Goal: Information Seeking & Learning: Compare options

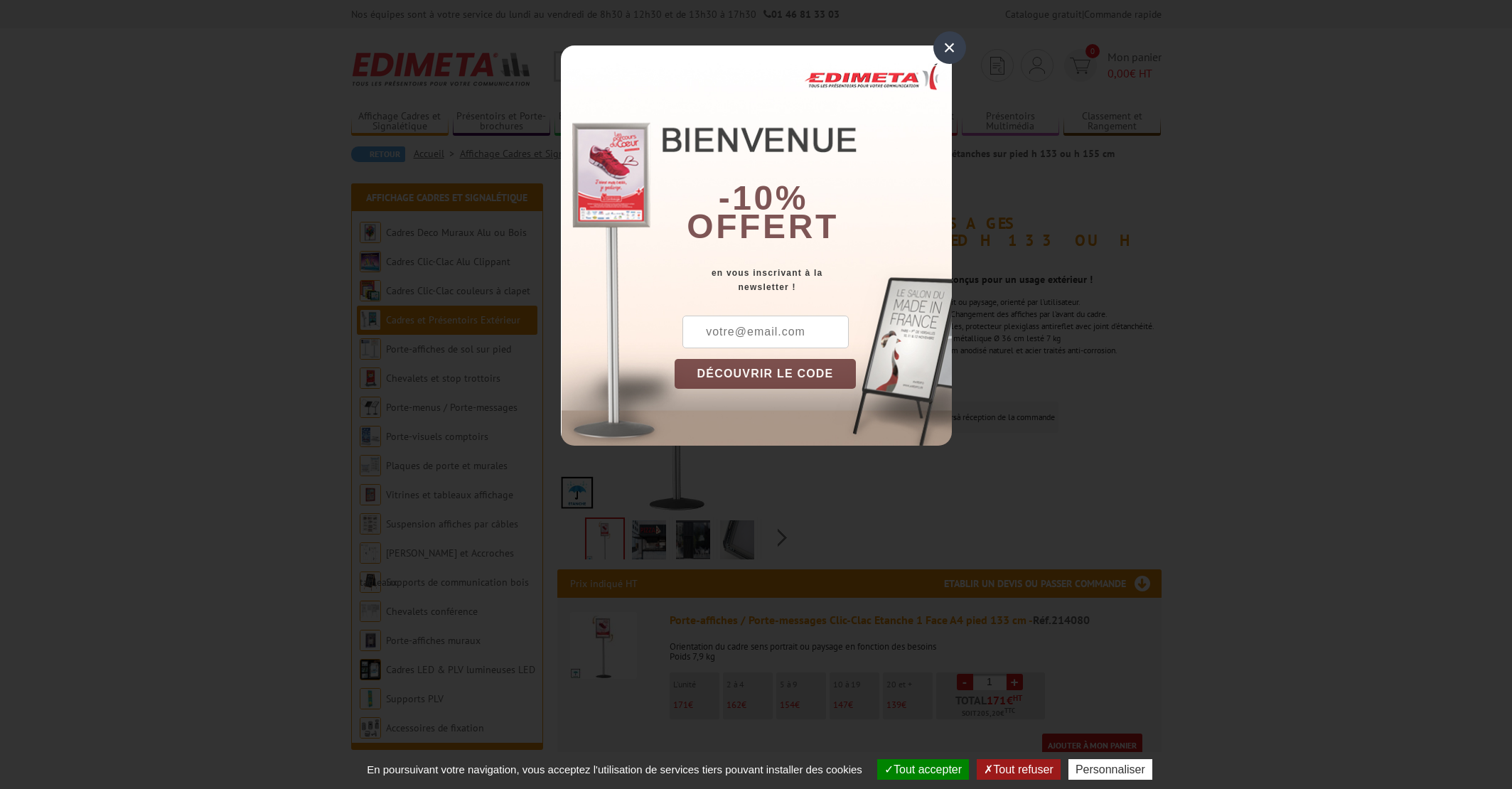
click at [947, 47] on div "×" at bounding box center [949, 47] width 32 height 32
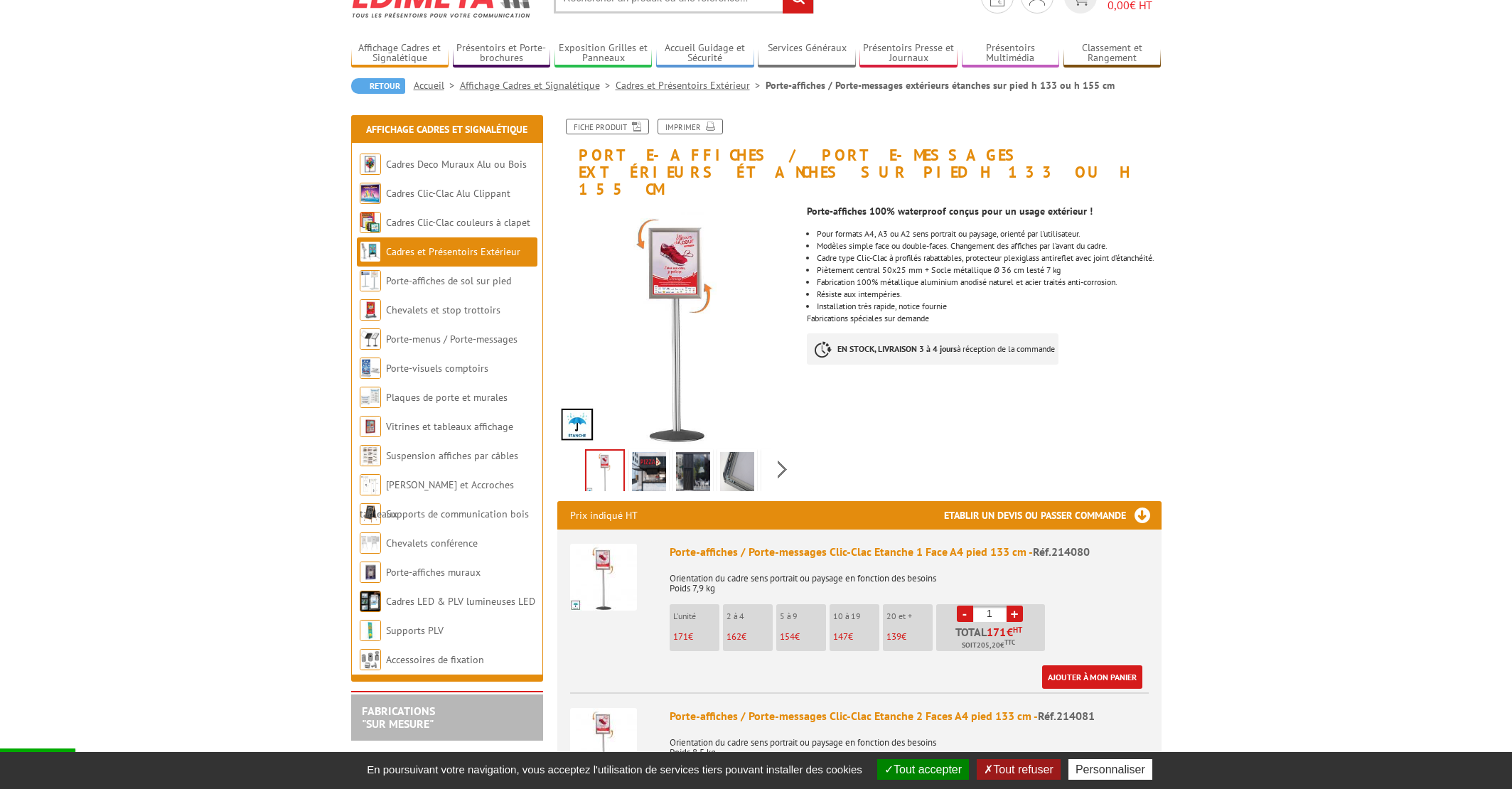
scroll to position [94, 0]
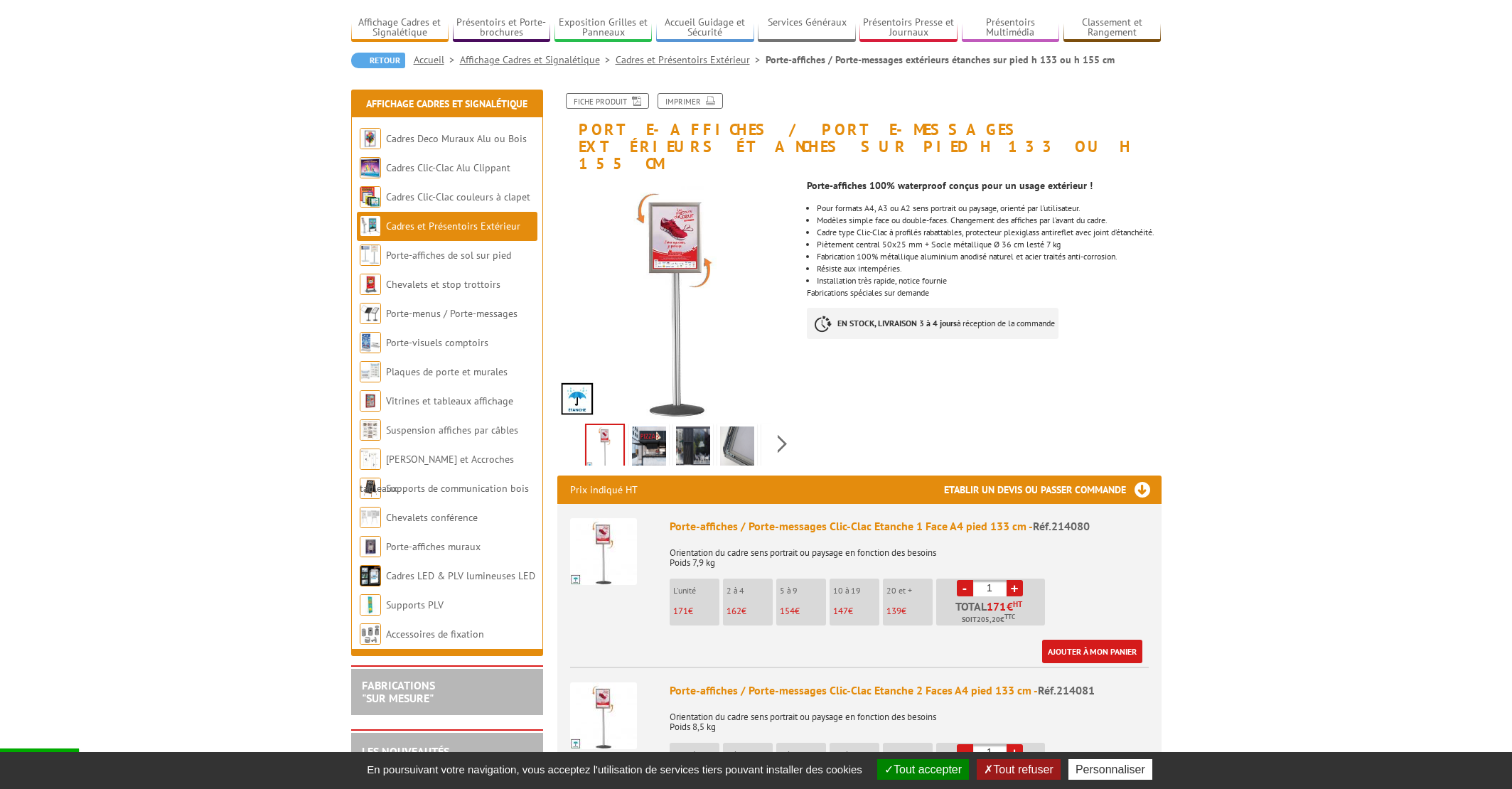
click at [651, 432] on img at bounding box center [648, 448] width 34 height 44
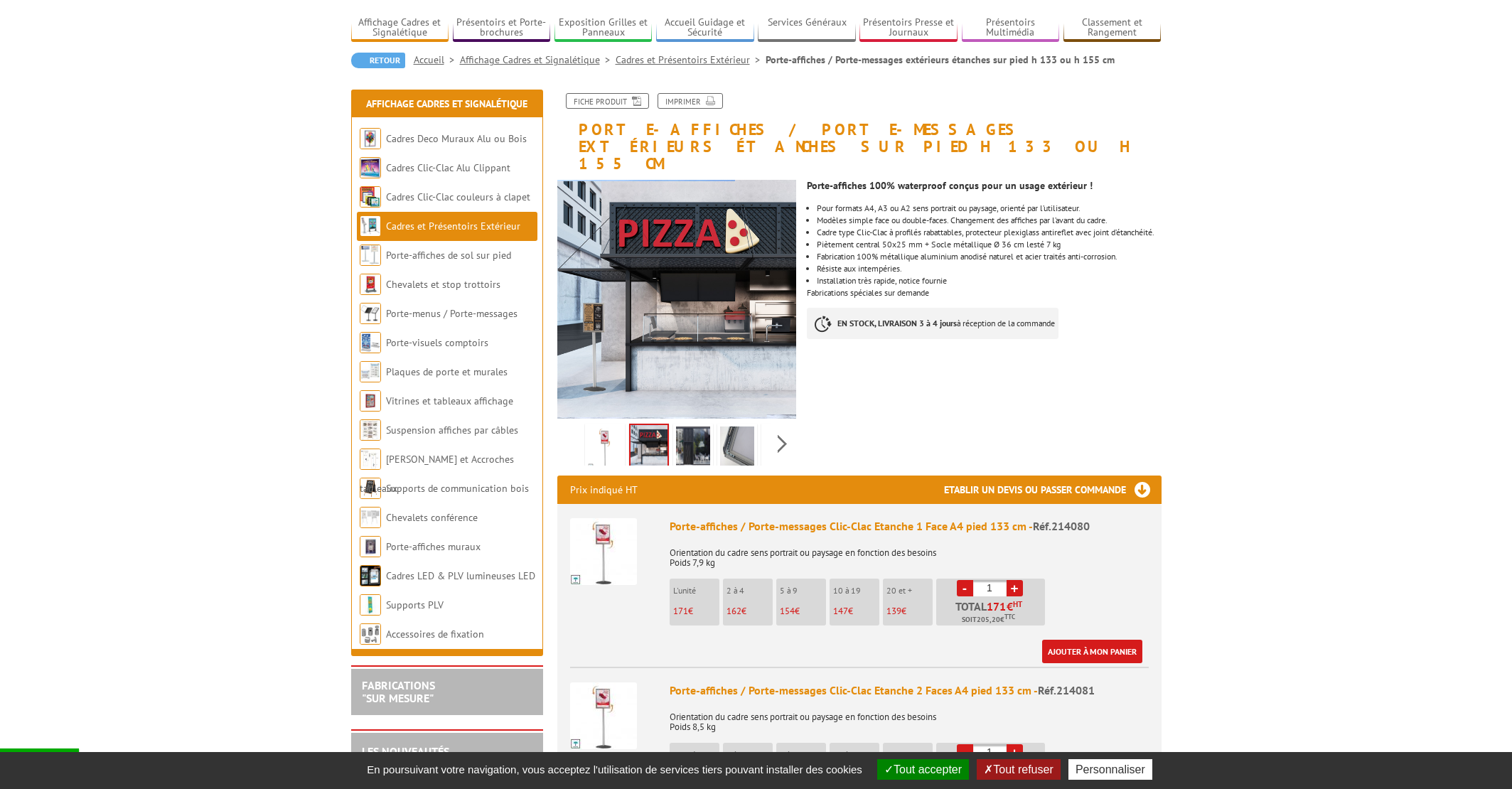
click at [690, 427] on img at bounding box center [693, 448] width 34 height 44
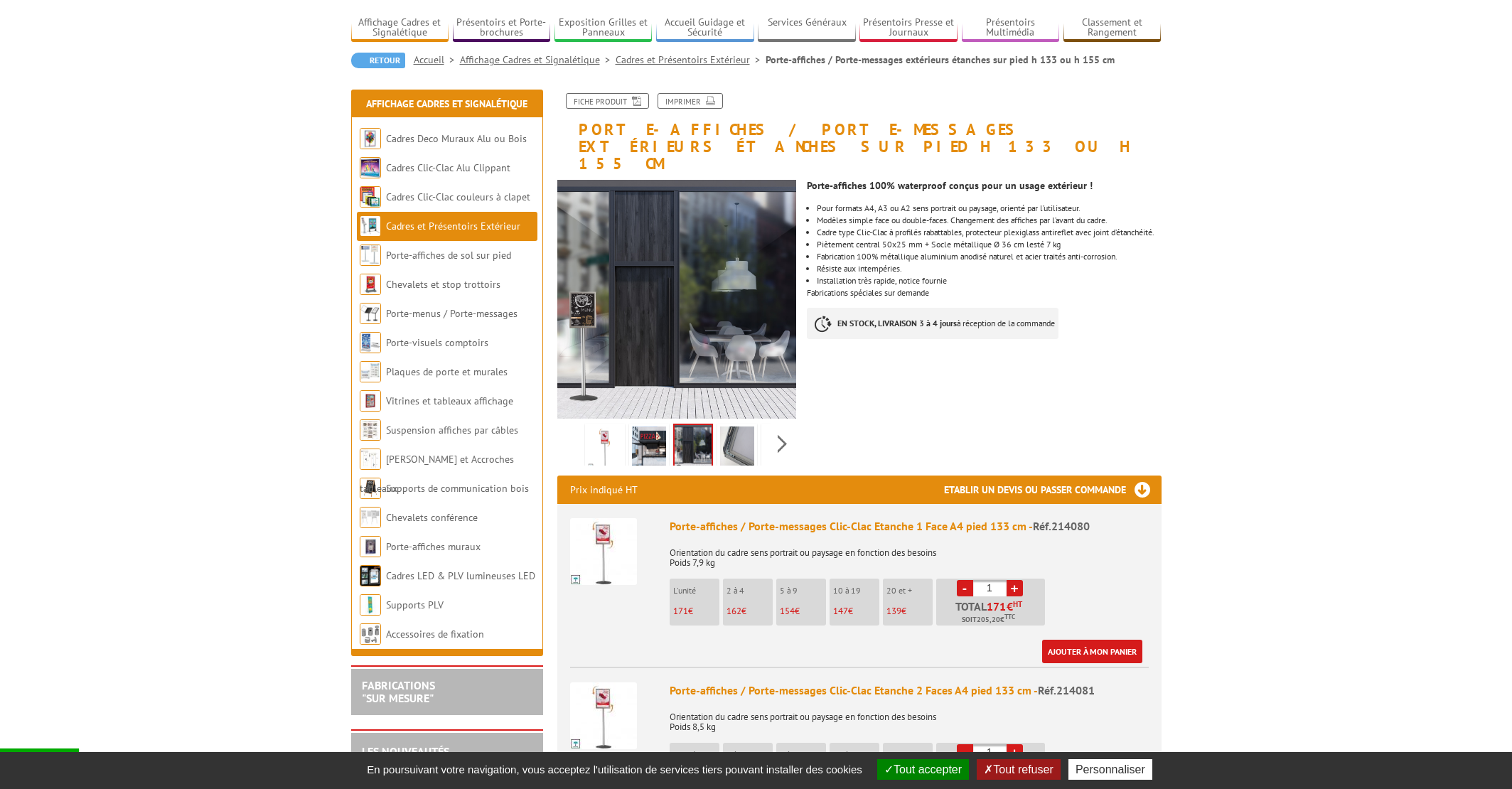
click at [740, 432] on img at bounding box center [737, 448] width 34 height 44
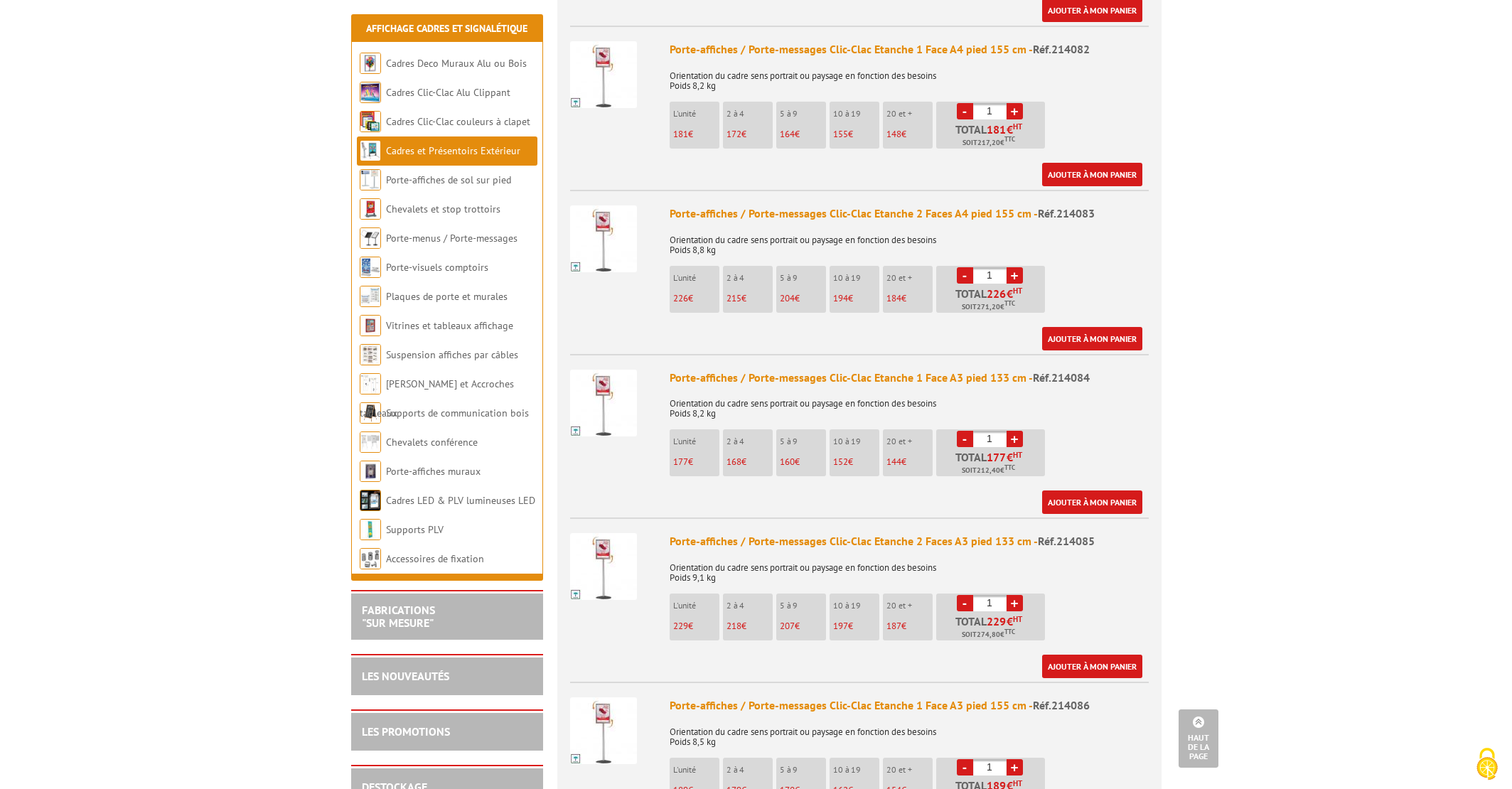
scroll to position [0, 0]
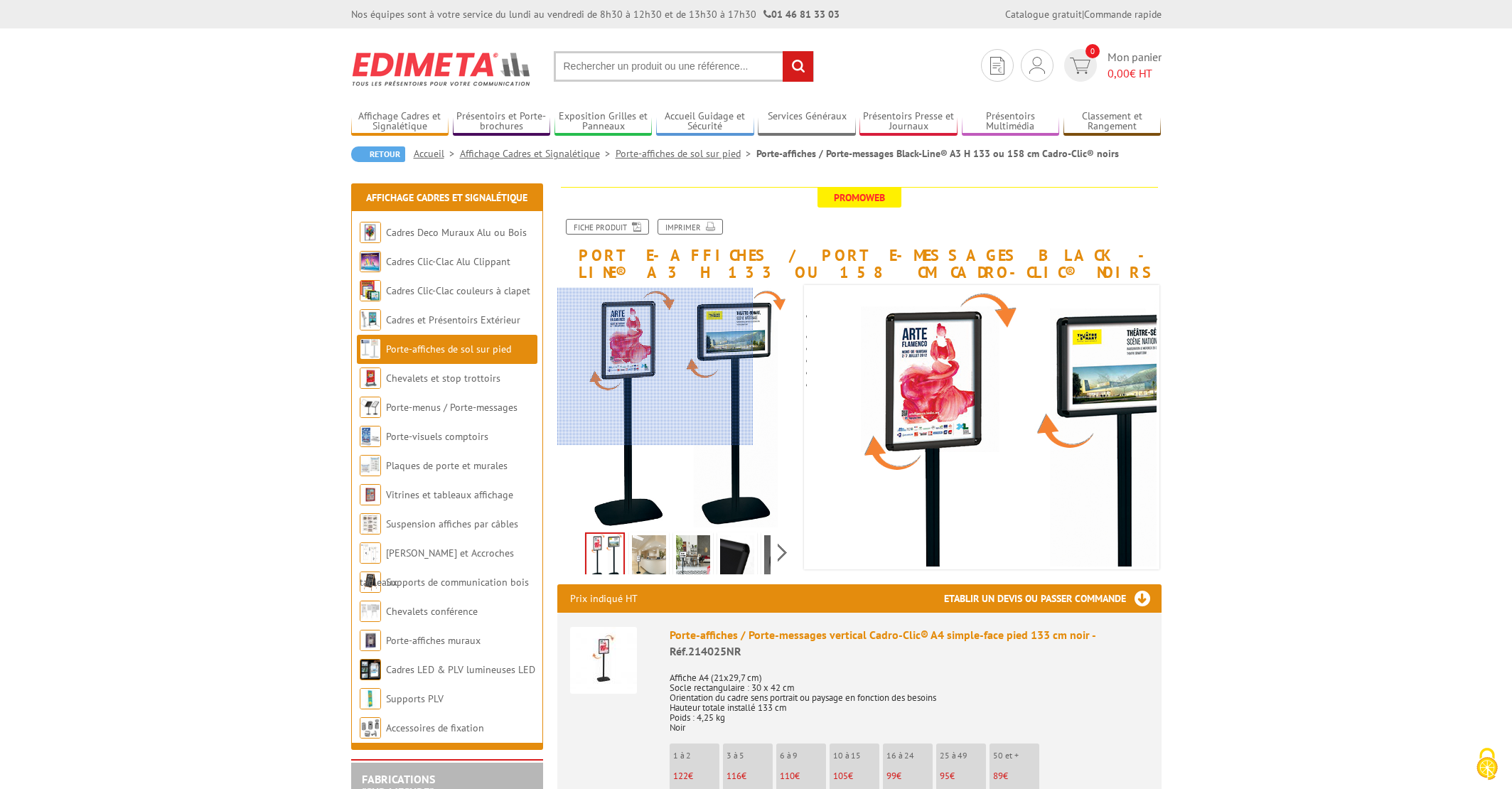
click at [654, 335] on div at bounding box center [655, 365] width 196 height 156
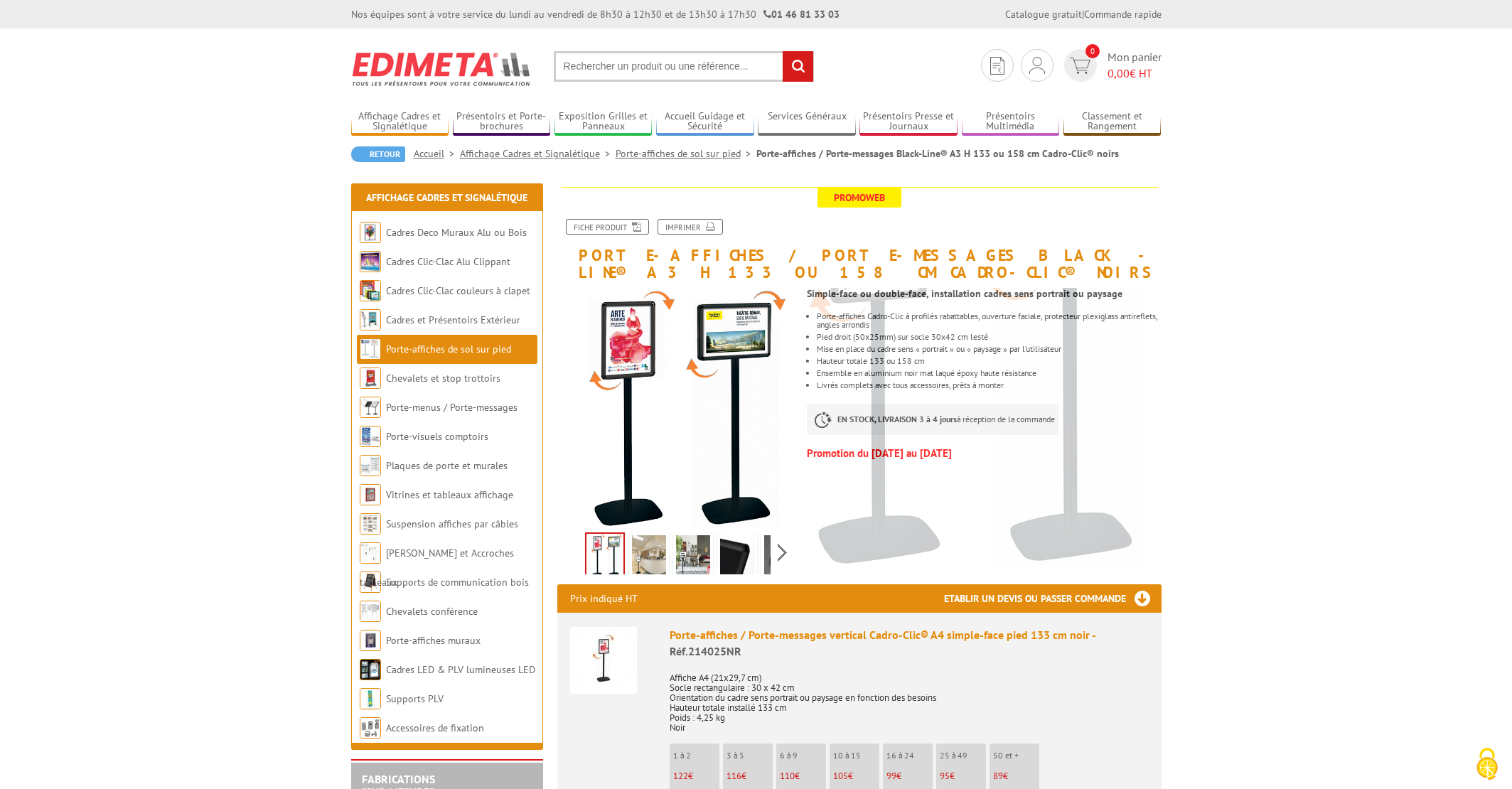
click at [602, 556] on img at bounding box center [604, 555] width 37 height 44
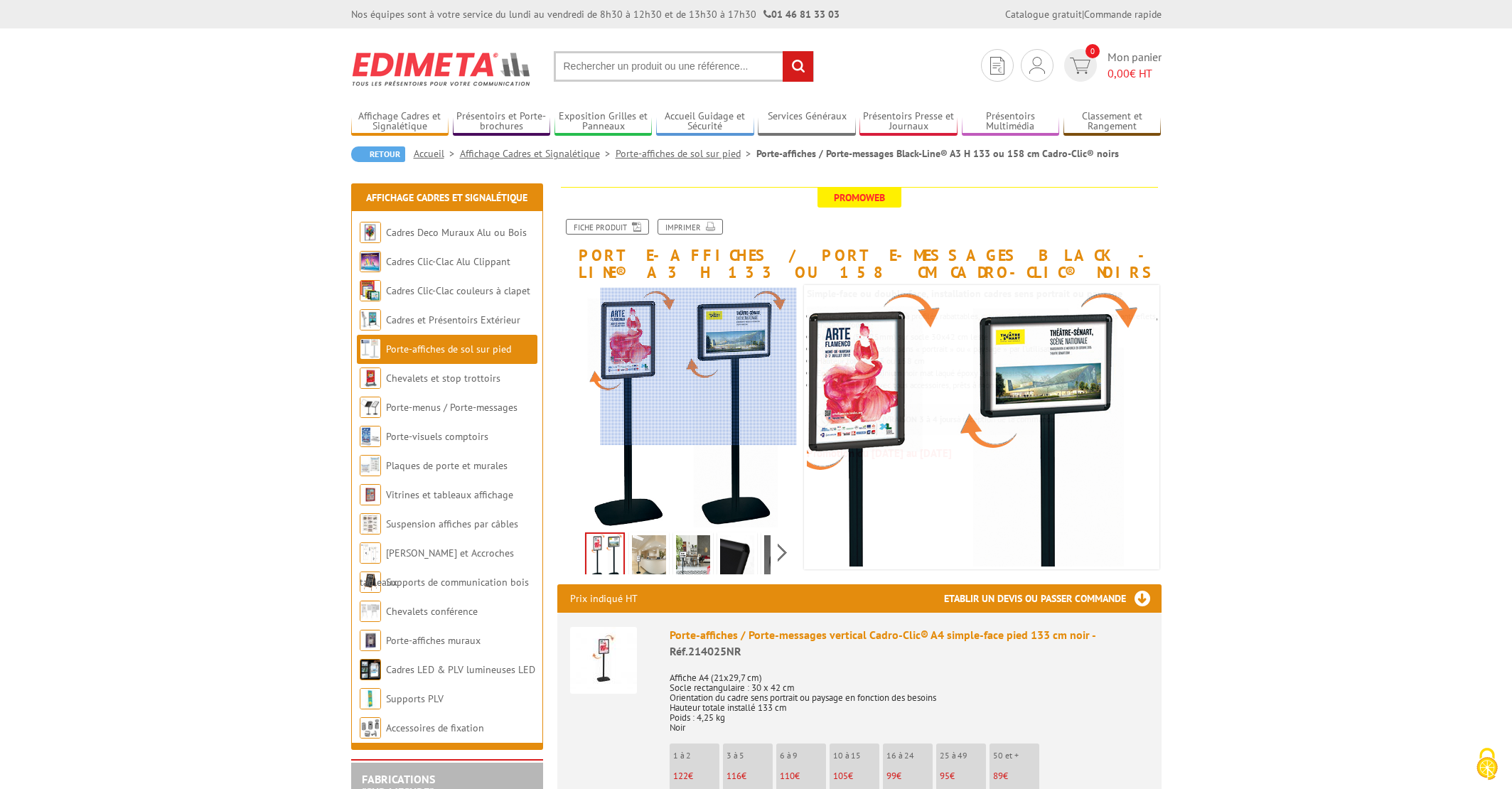
click at [709, 321] on div at bounding box center [698, 365] width 196 height 156
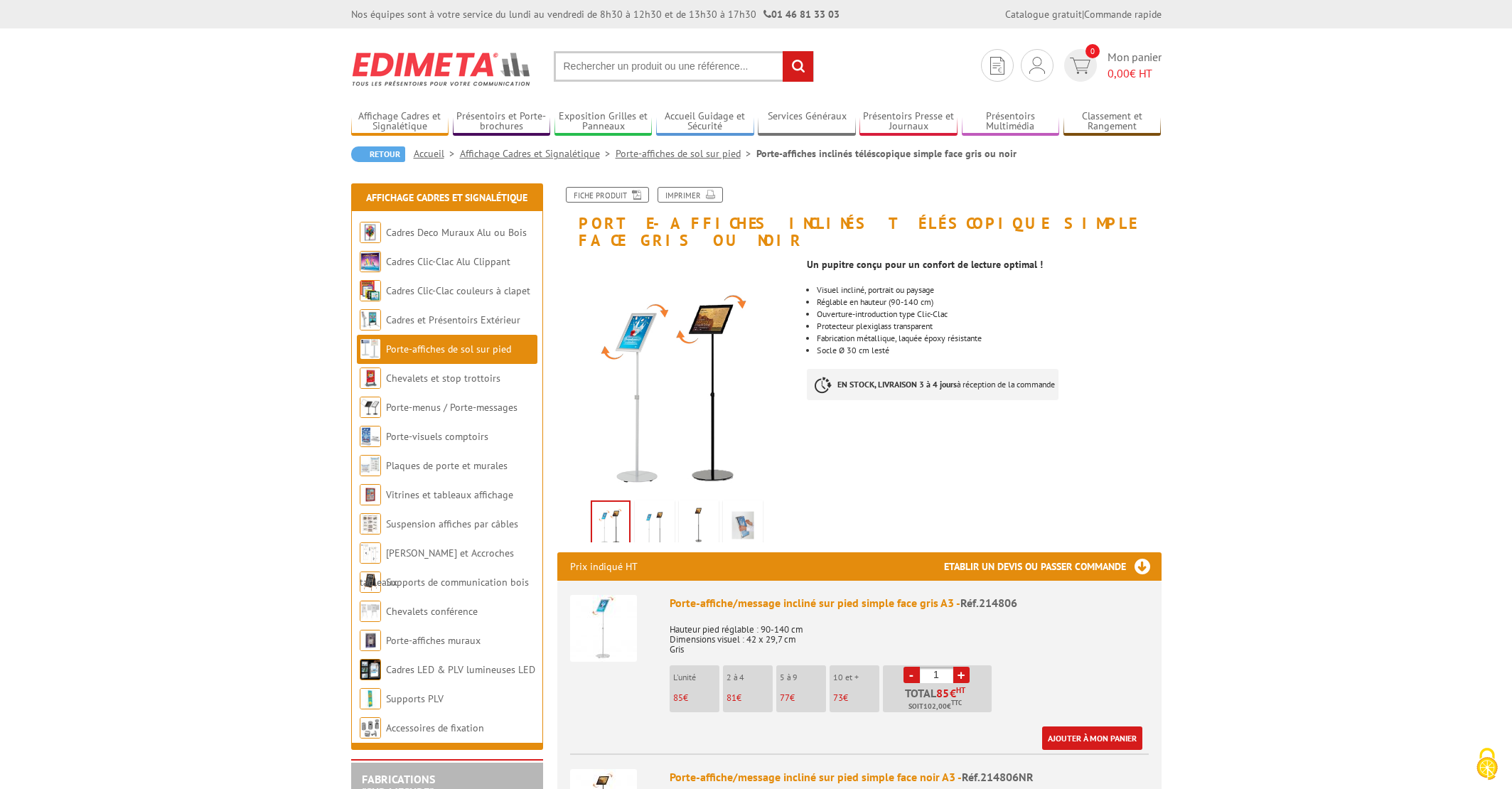
click at [746, 506] on img at bounding box center [742, 525] width 34 height 44
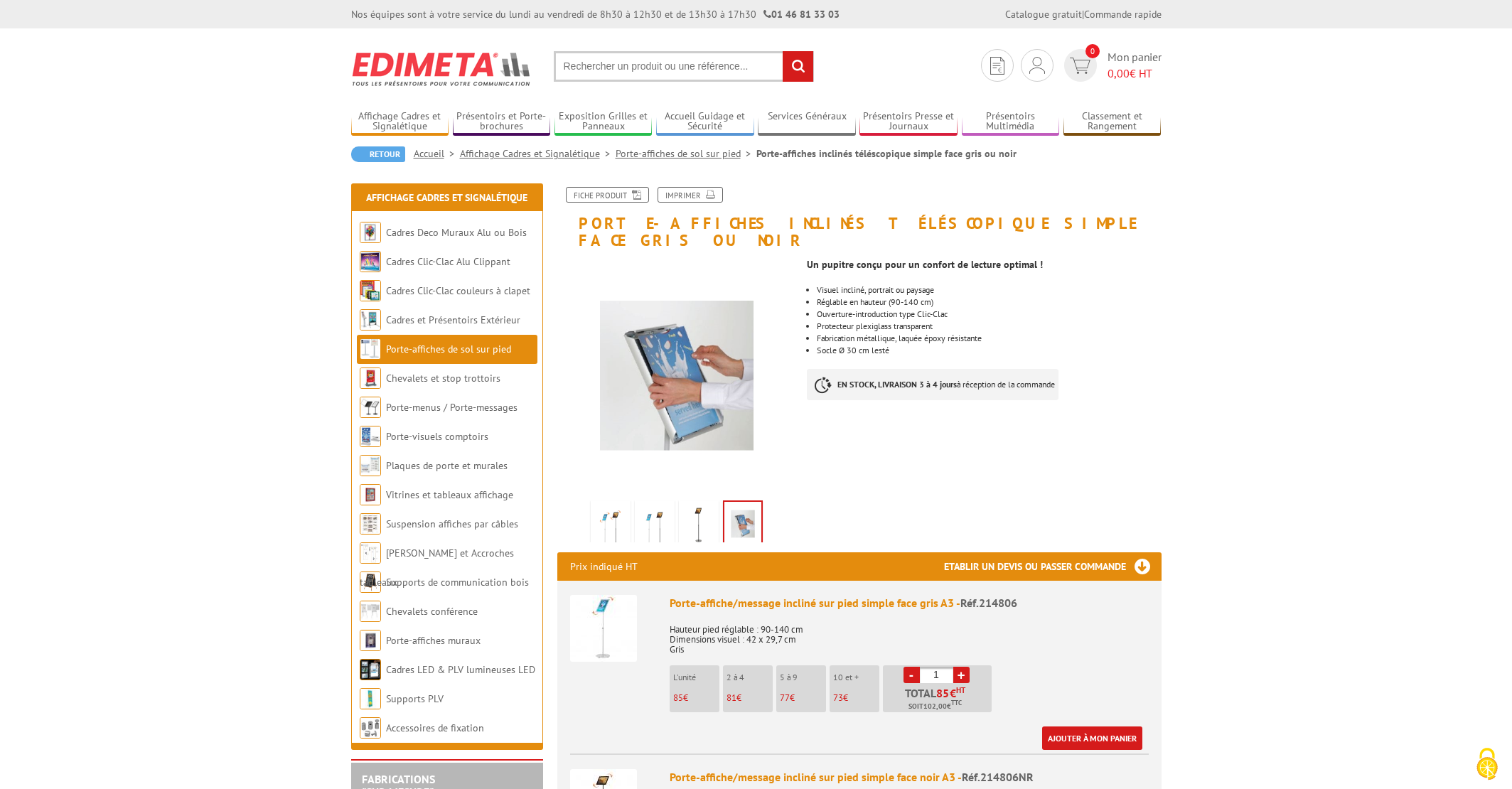
click at [707, 506] on img at bounding box center [698, 525] width 34 height 44
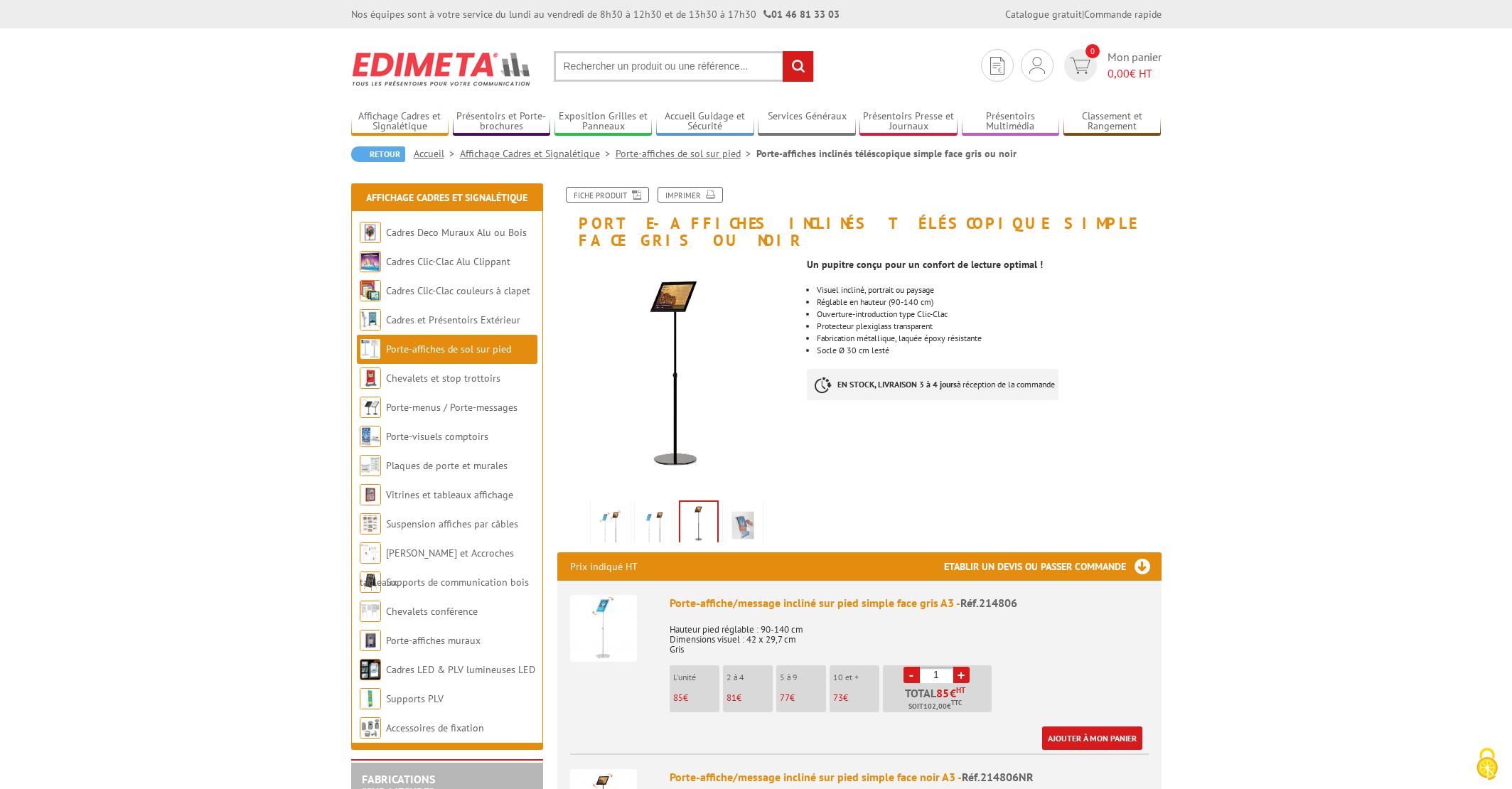
click at [669, 506] on img at bounding box center [654, 525] width 34 height 44
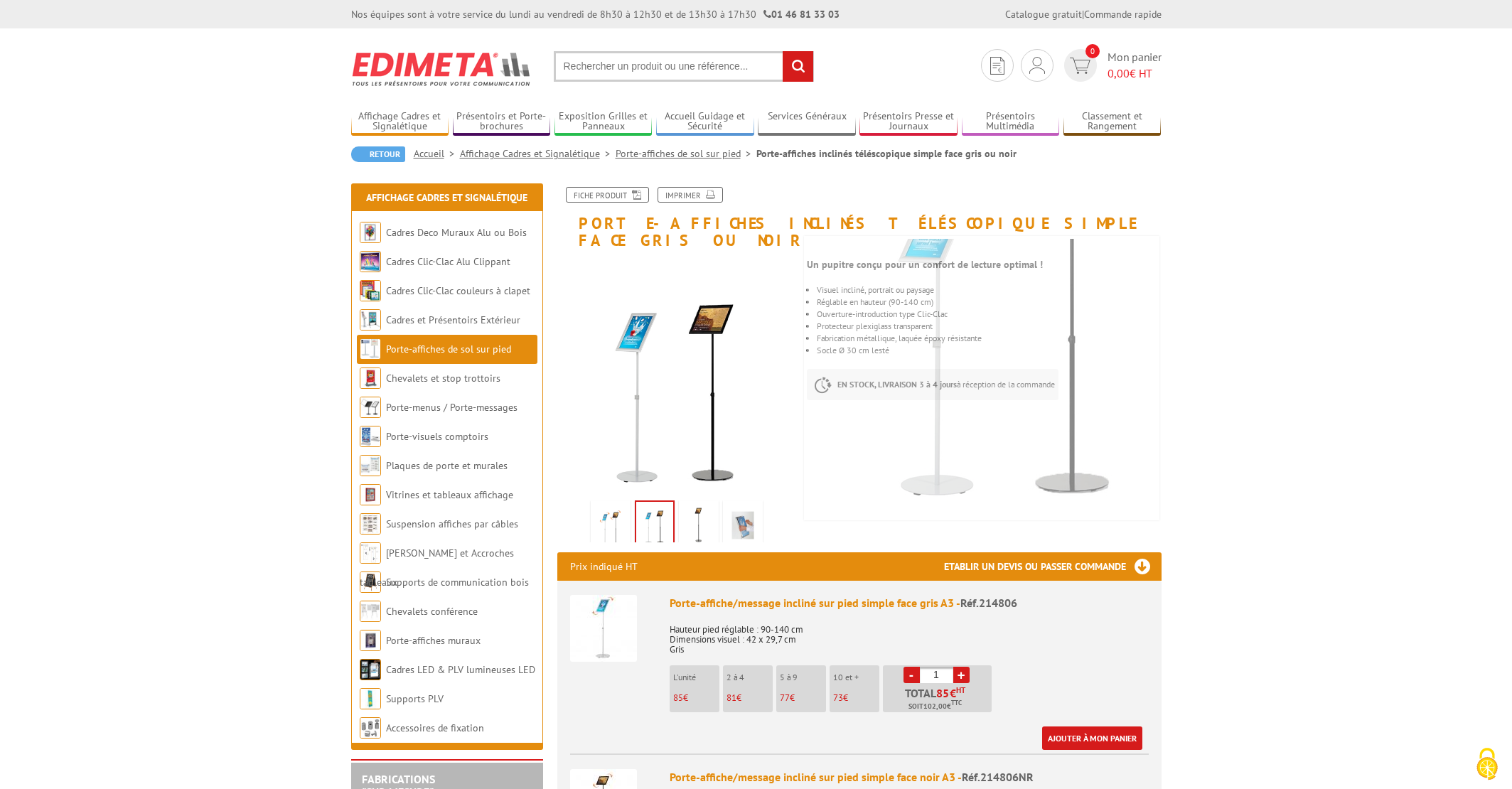
click at [607, 514] on img at bounding box center [610, 525] width 34 height 44
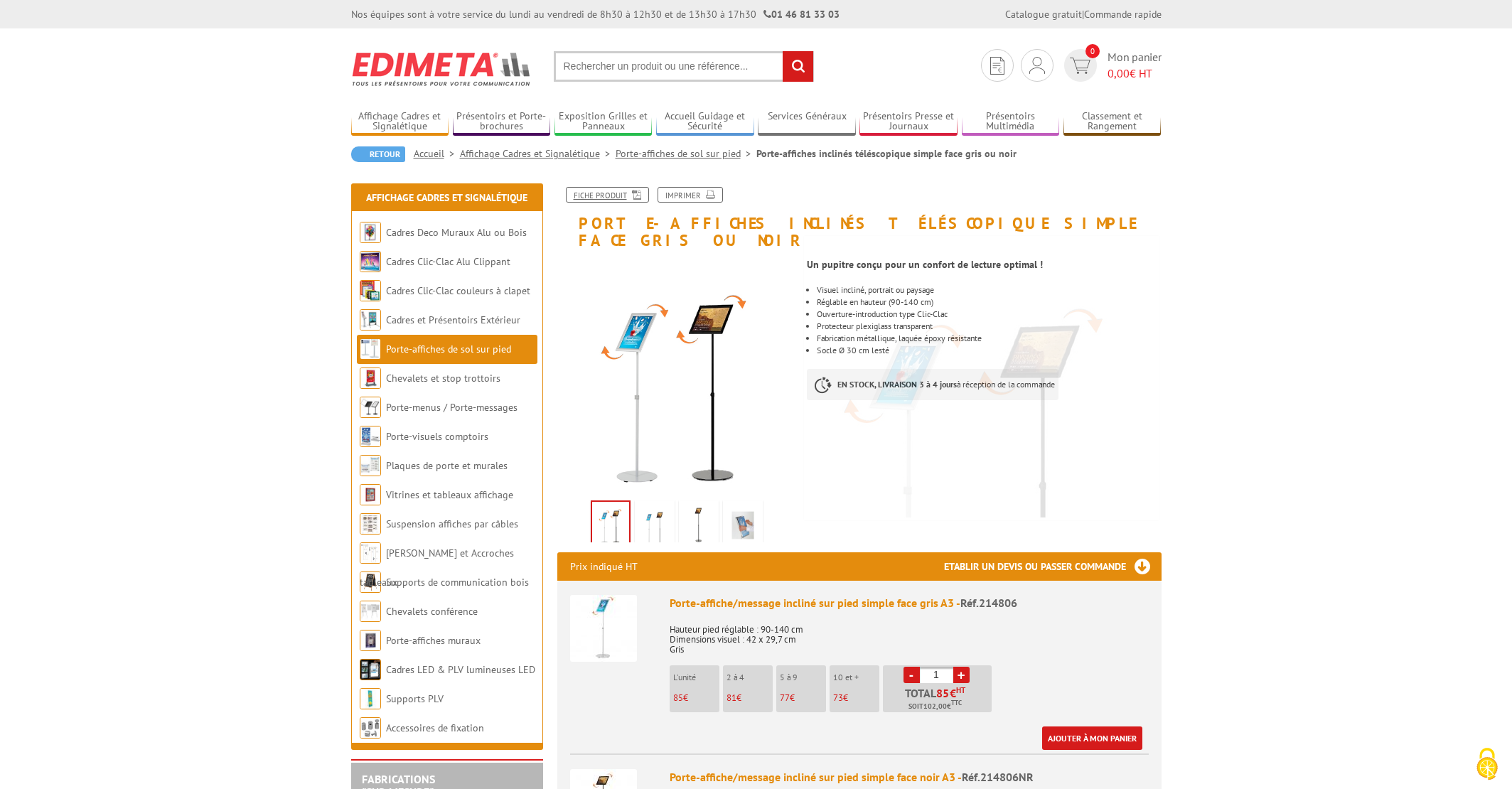
click at [598, 199] on link "Fiche produit" at bounding box center [607, 195] width 83 height 16
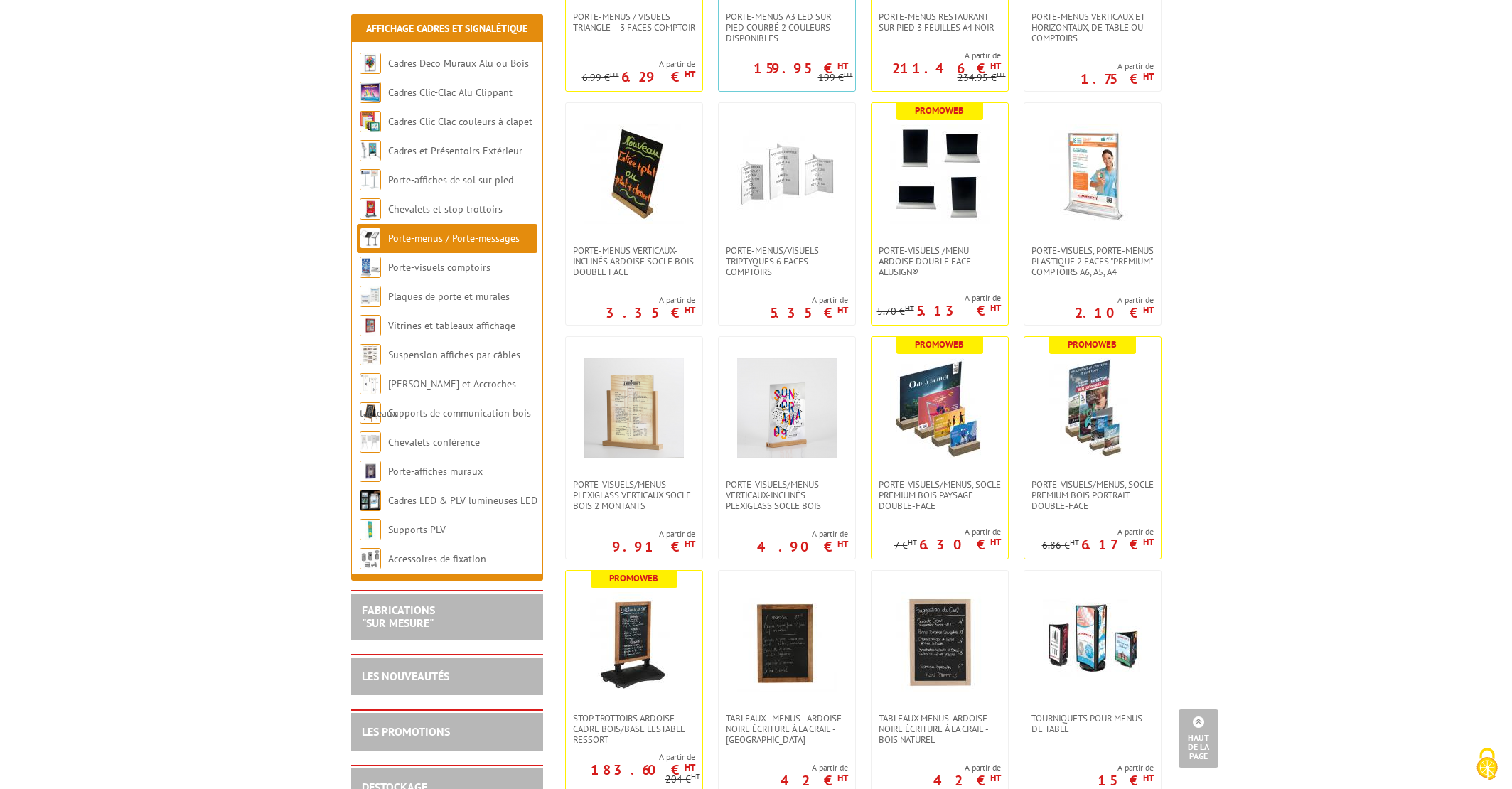
scroll to position [1846, 0]
